Goal: Task Accomplishment & Management: Use online tool/utility

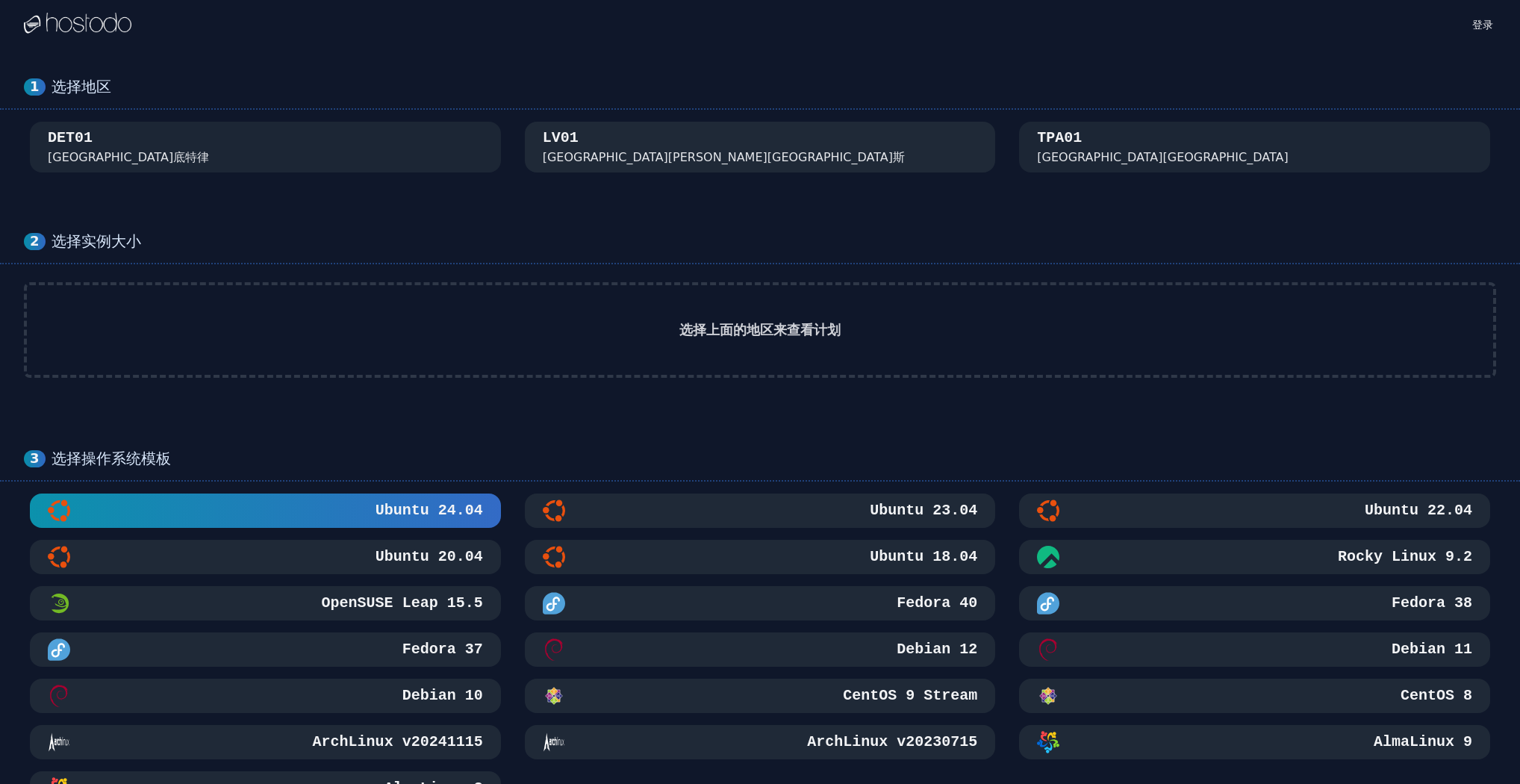
click at [656, 142] on div "[GEOGRAPHIC_DATA] [GEOGRAPHIC_DATA][PERSON_NAME][GEOGRAPHIC_DATA]斯" at bounding box center [760, 146] width 436 height 39
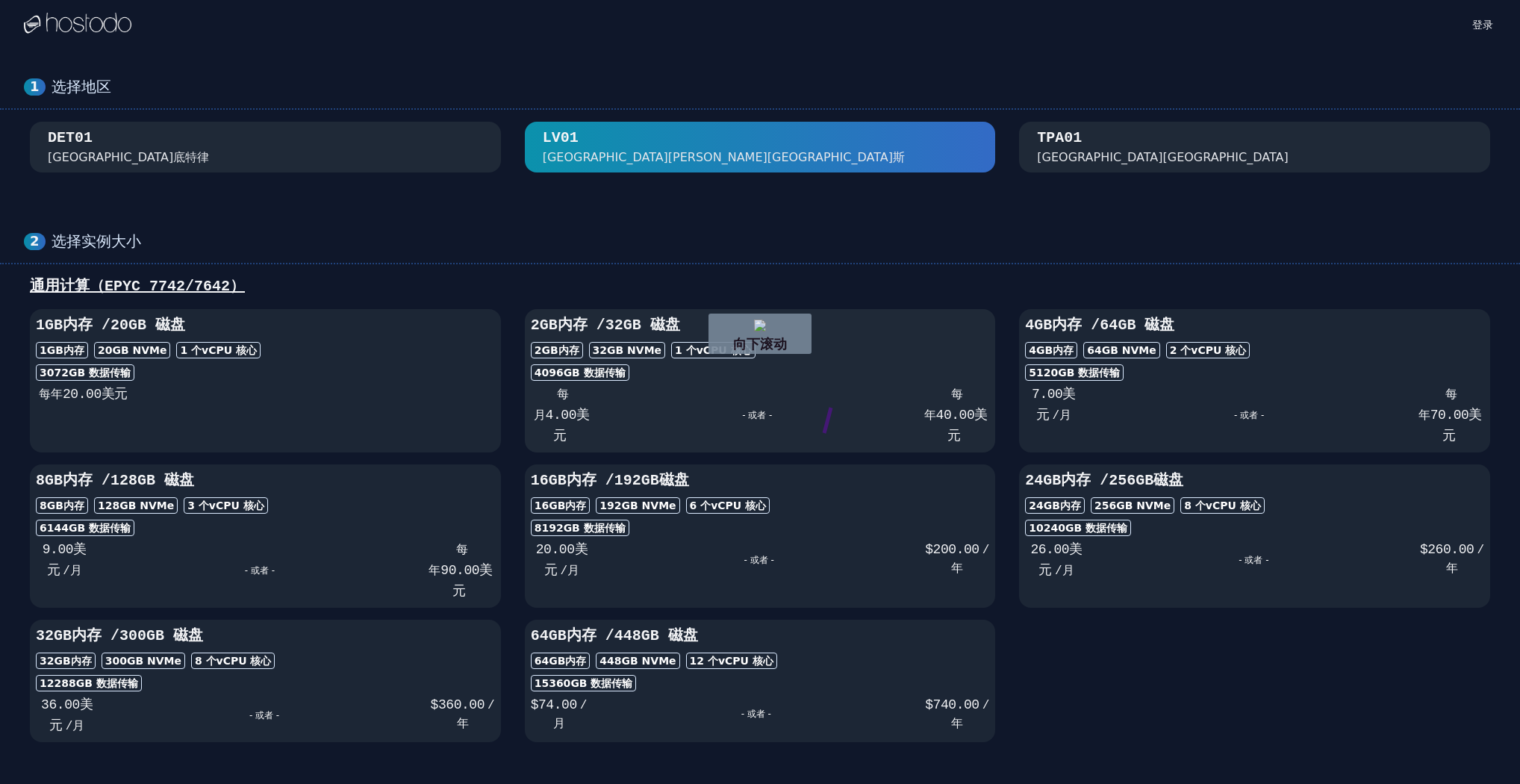
drag, startPoint x: 831, startPoint y: 408, endPoint x: 913, endPoint y: 435, distance: 86.3
